Goal: Task Accomplishment & Management: Manage account settings

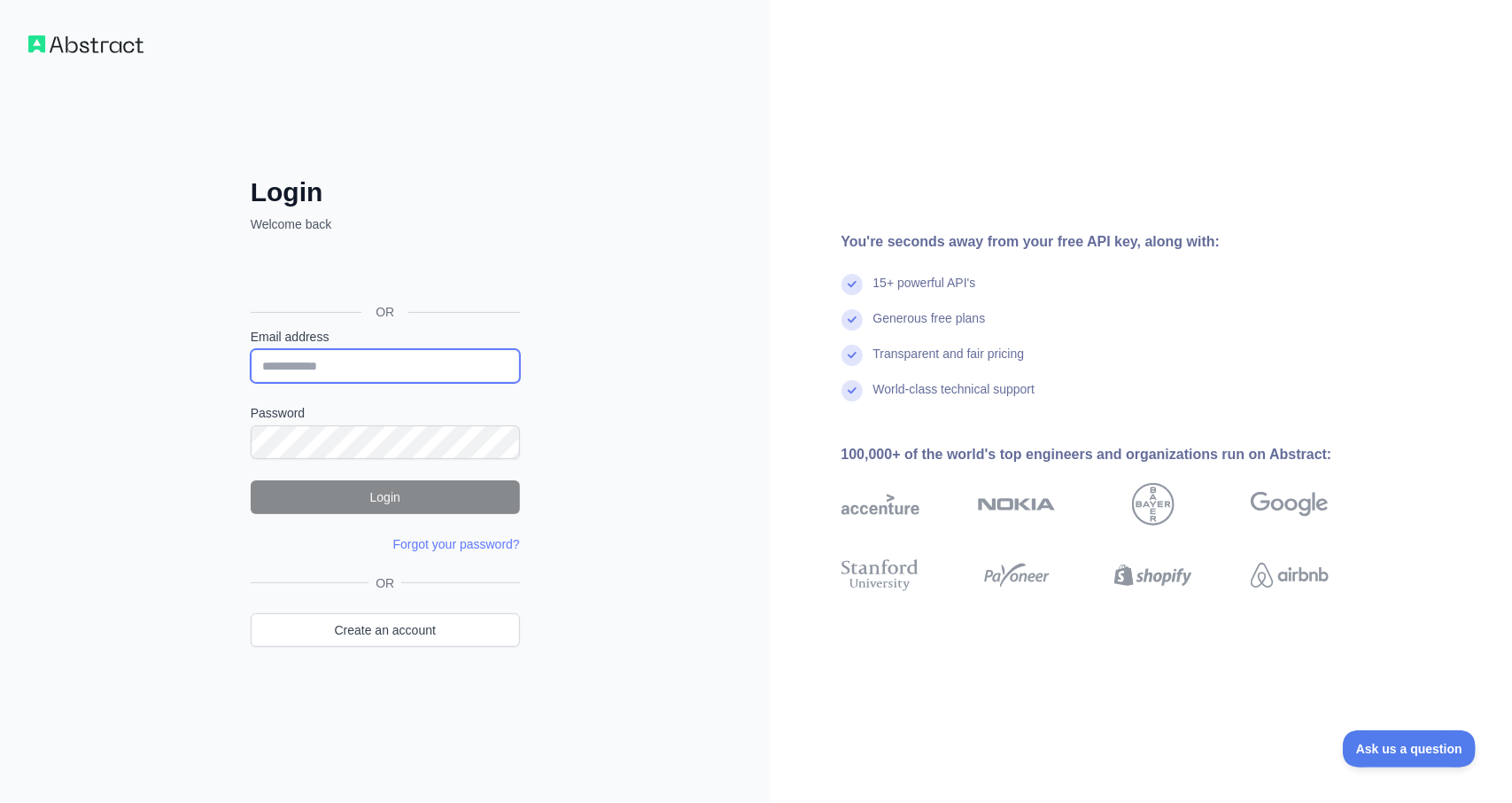
type input "**********"
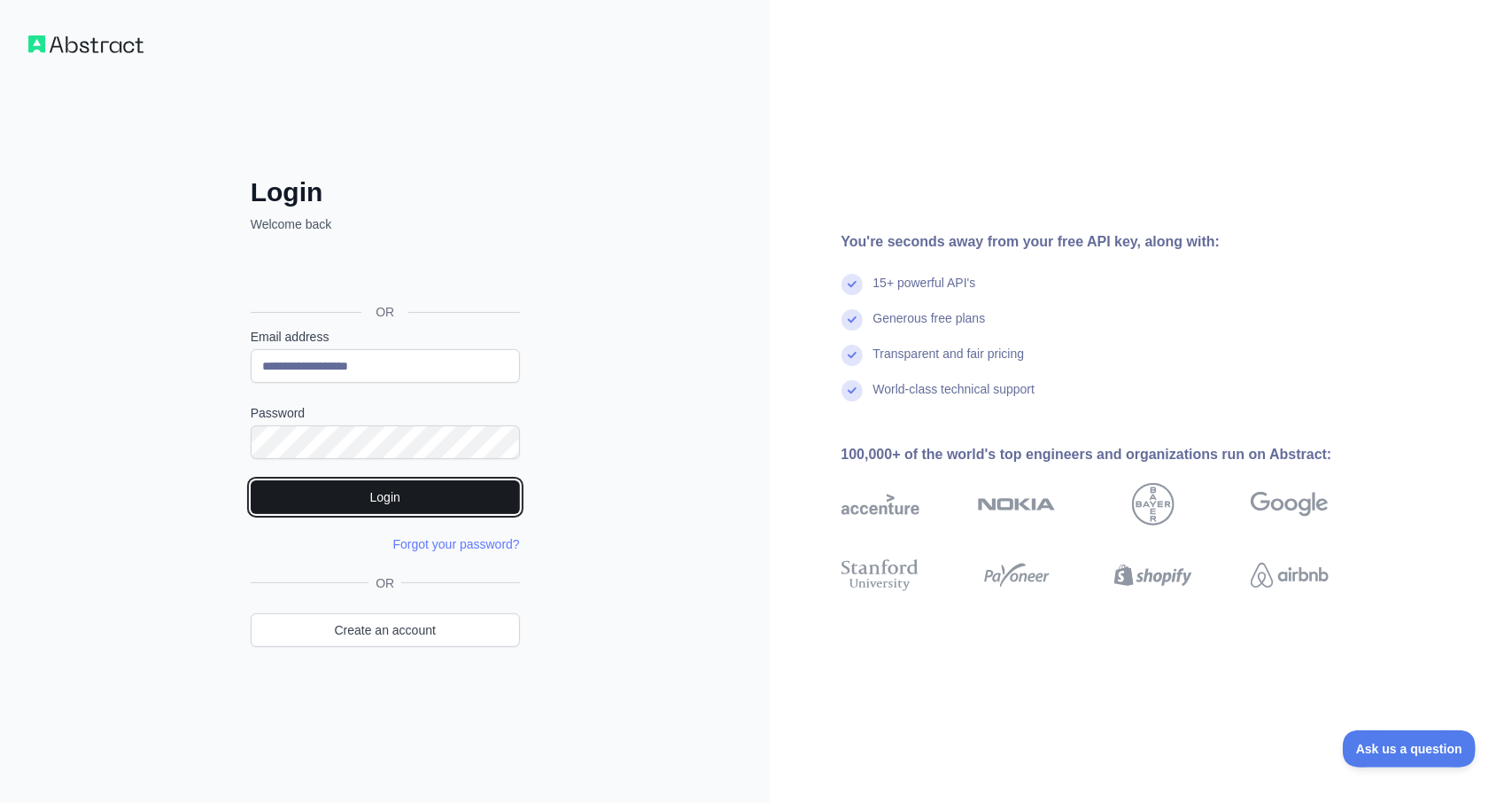
click at [372, 502] on button "Login" at bounding box center [386, 497] width 270 height 34
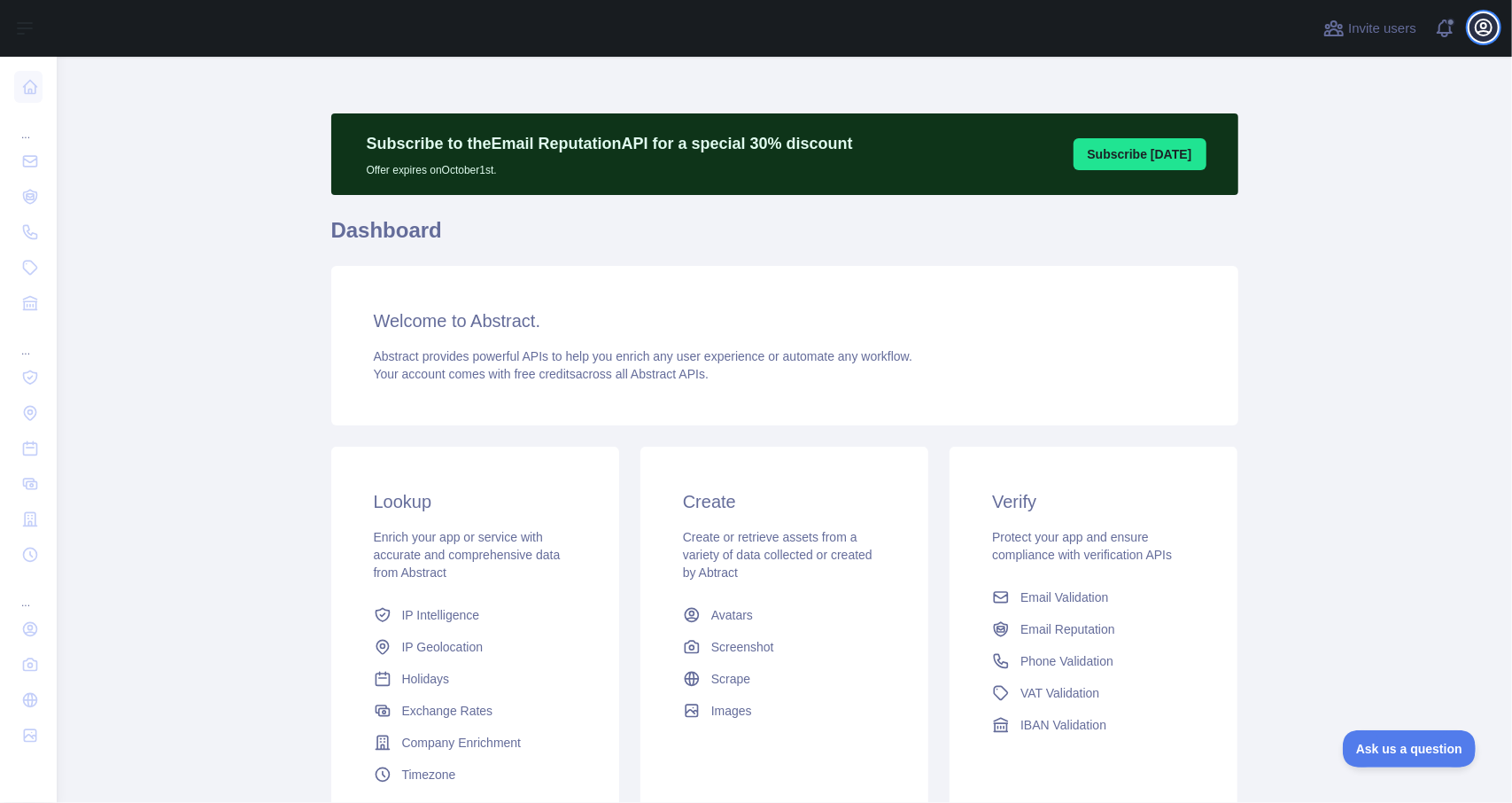
click at [1489, 25] on icon "button" at bounding box center [1484, 26] width 21 height 21
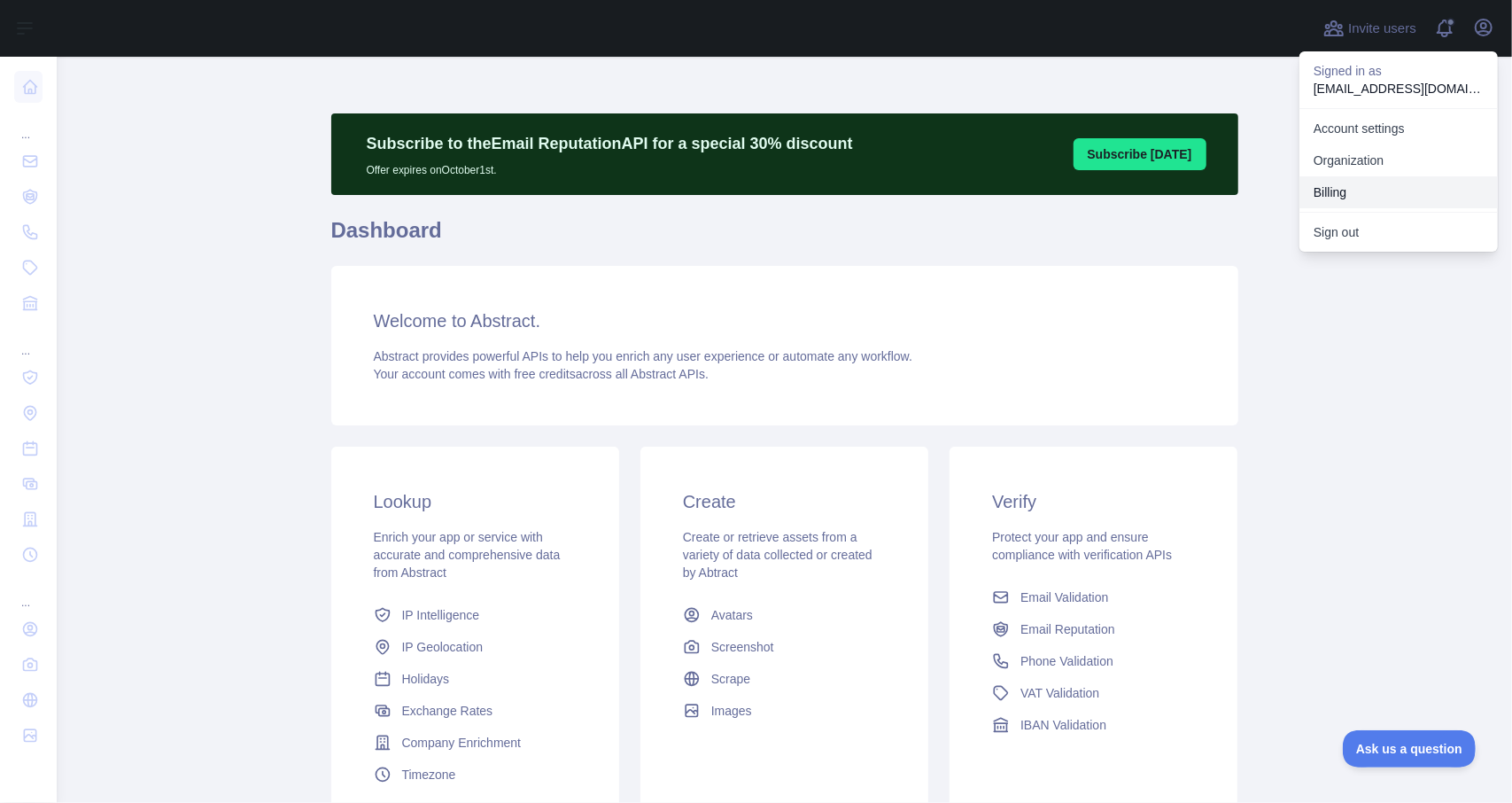
click at [1340, 200] on button "Billing" at bounding box center [1399, 191] width 199 height 32
